Goal: Obtain resource: Download file/media

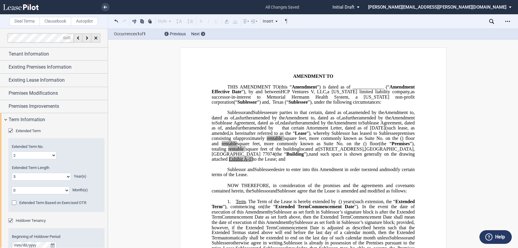
select select "triple net"
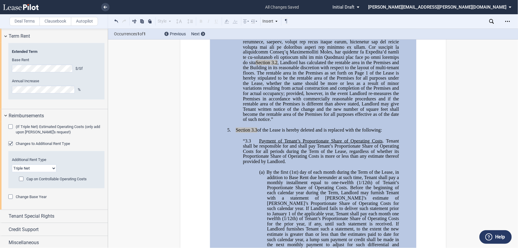
scroll to position [323, 0]
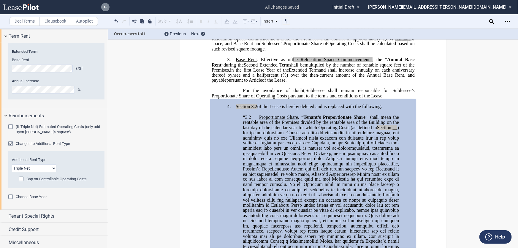
click at [105, 7] on use at bounding box center [106, 7] width 4 height 3
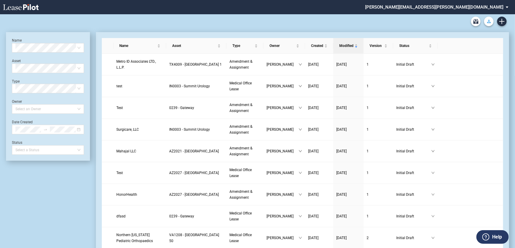
click at [490, 20] on icon "Download Blank Form" at bounding box center [489, 22] width 4 height 4
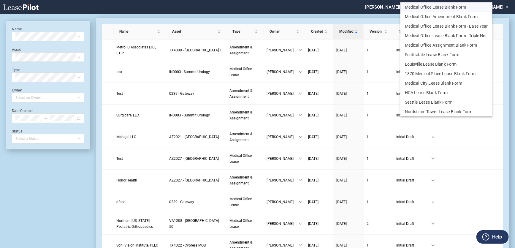
click at [446, 9] on button "Medical Office Lease Blank Form" at bounding box center [446, 6] width 92 height 9
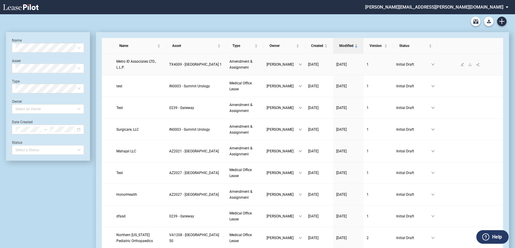
click at [196, 64] on span "TX4009 - [GEOGRAPHIC_DATA] 1" at bounding box center [195, 64] width 53 height 4
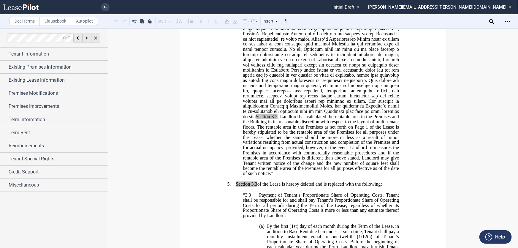
scroll to position [350, 0]
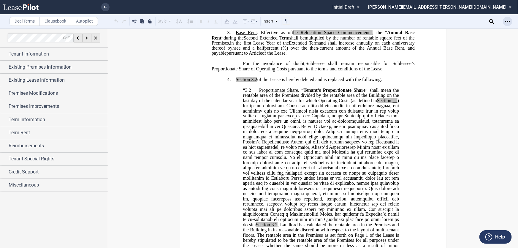
click at [507, 24] on div "Open Lease options menu" at bounding box center [507, 21] width 9 height 9
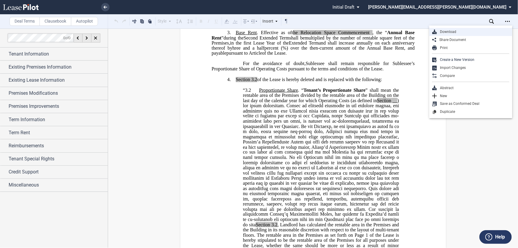
click at [465, 32] on div "Download" at bounding box center [473, 31] width 72 height 5
